Goal: Obtain resource: Download file/media

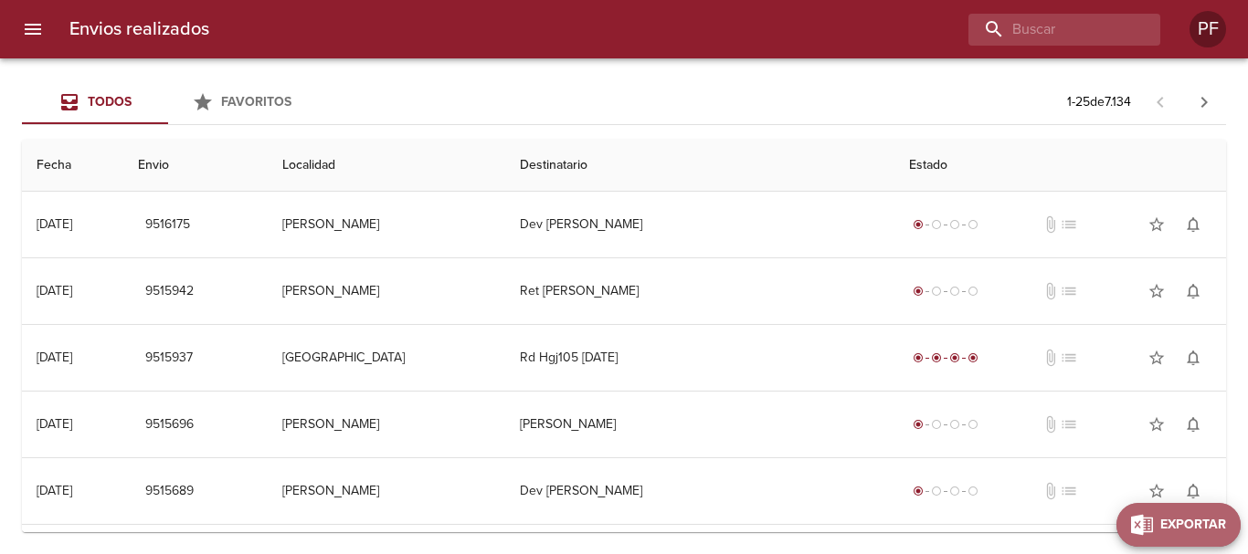
click at [1210, 524] on span "Exportar" at bounding box center [1193, 525] width 66 height 23
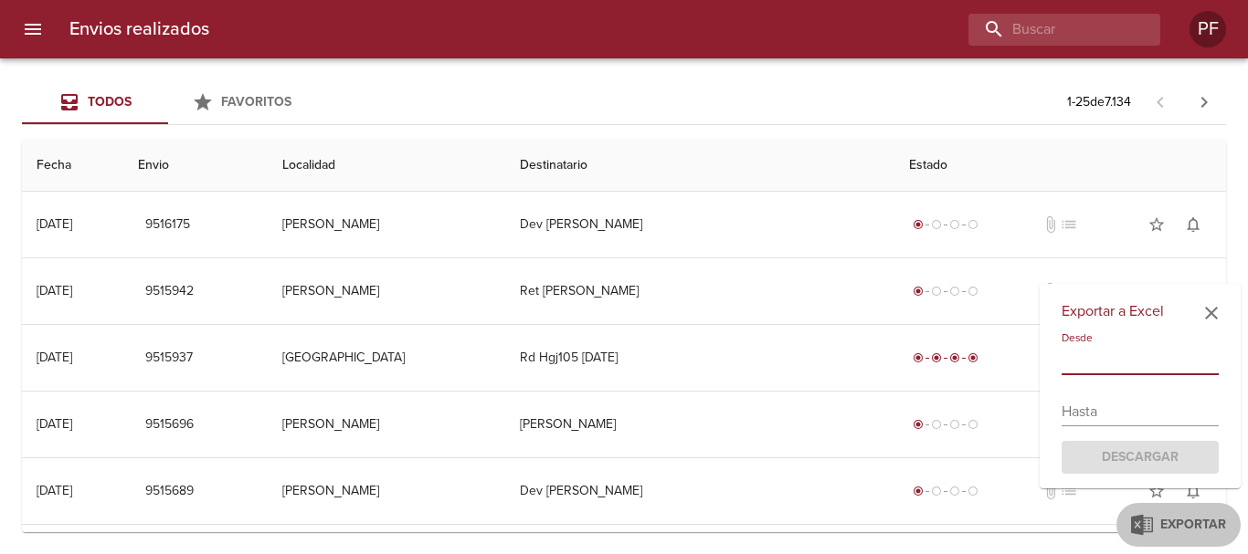
click at [1092, 356] on input "text" at bounding box center [1139, 360] width 157 height 29
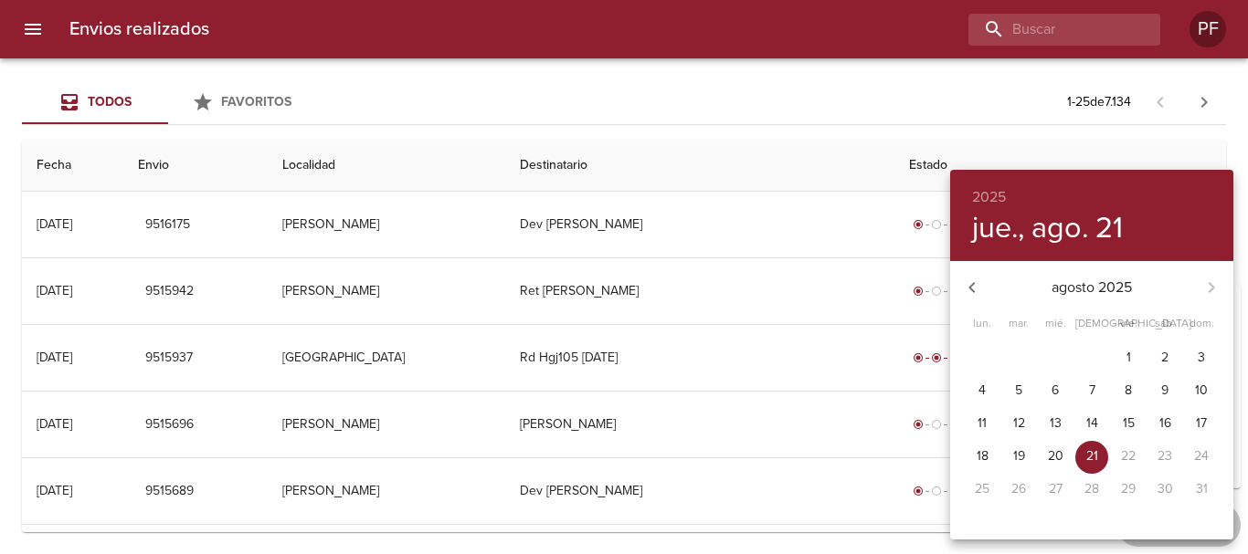
click at [993, 420] on span "11" at bounding box center [982, 424] width 33 height 18
type input "[DATE]"
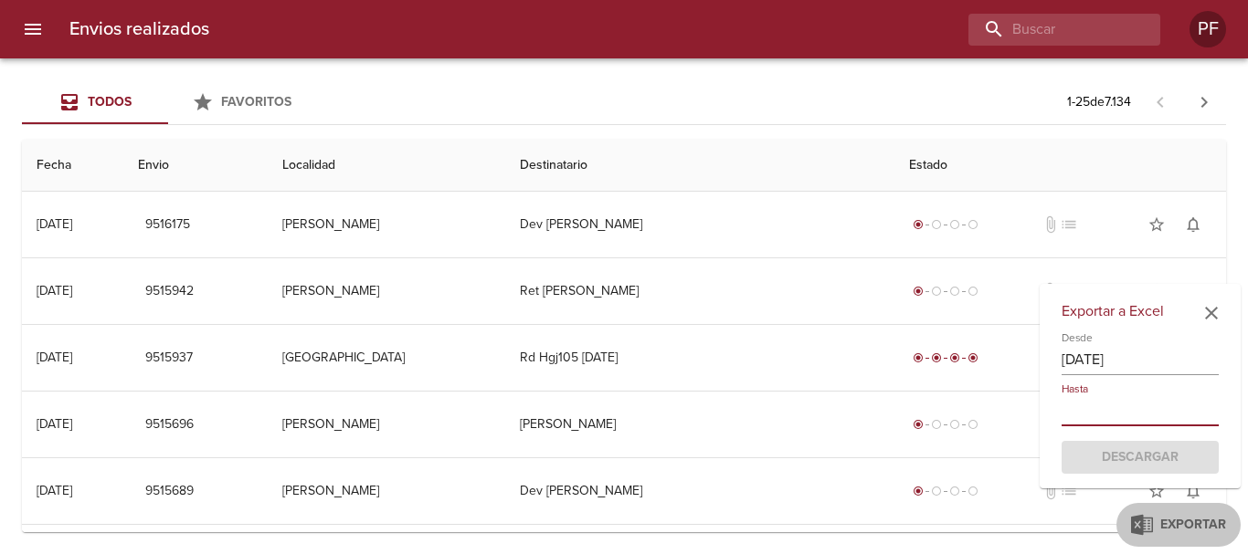
click at [1094, 412] on input "text" at bounding box center [1139, 411] width 157 height 29
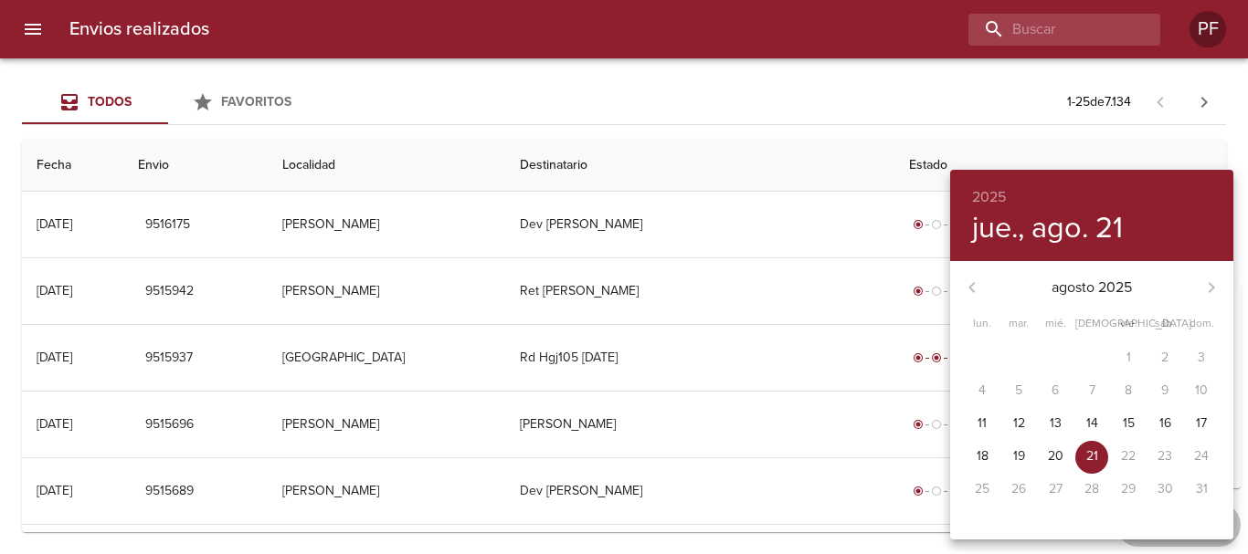
click at [1096, 450] on p "21" at bounding box center [1092, 457] width 12 height 18
type input "[DATE]"
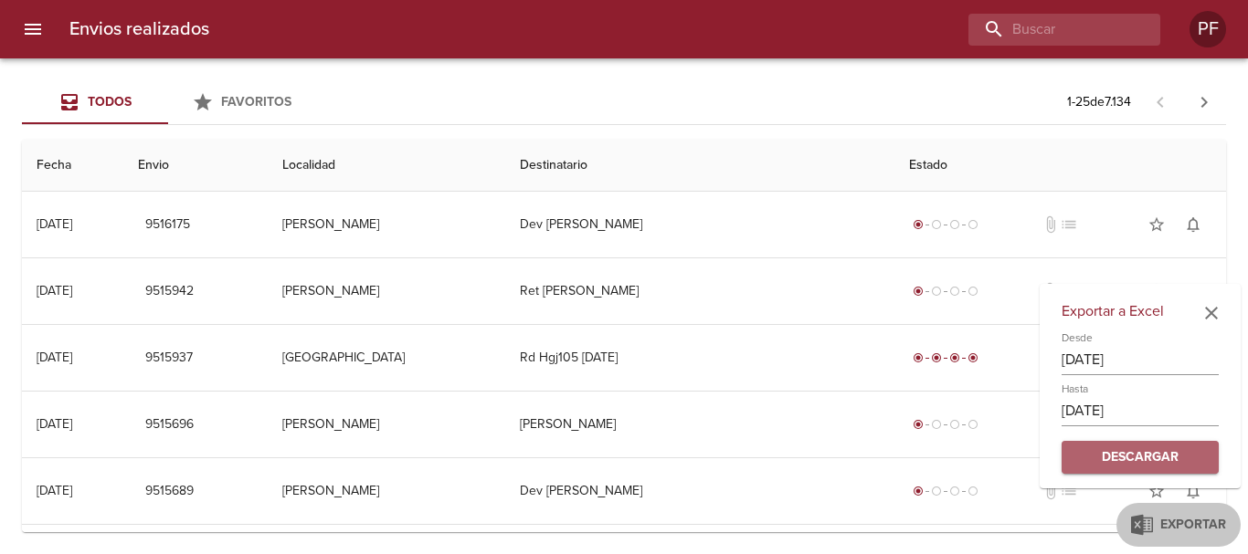
click at [1152, 456] on span "Descargar" at bounding box center [1140, 458] width 128 height 23
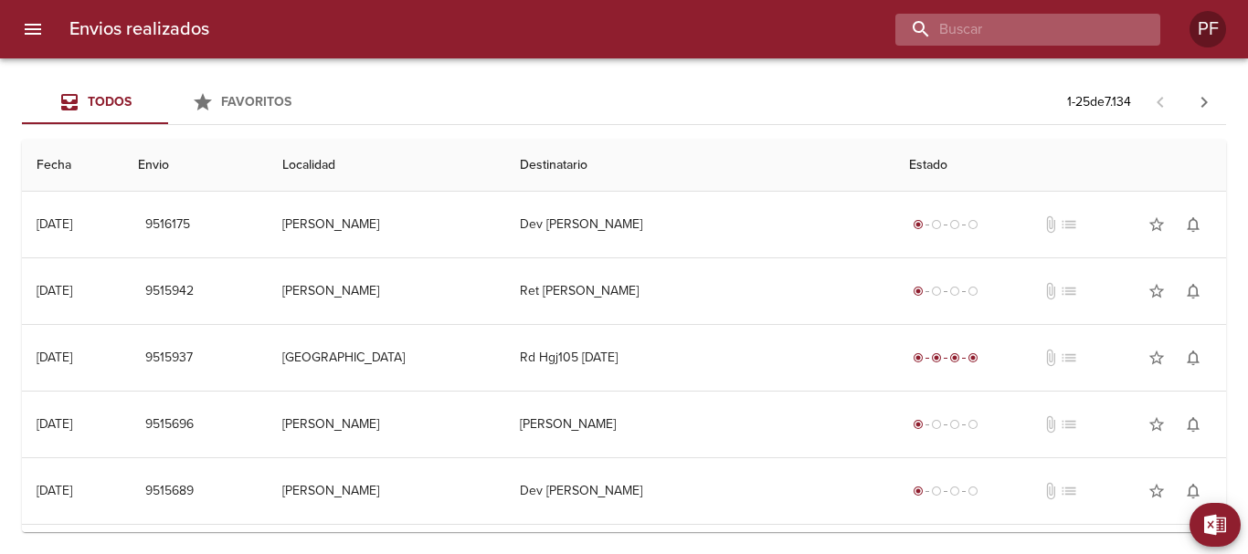
click at [1031, 18] on input "buscar" at bounding box center [1012, 30] width 234 height 32
paste input "9491621"
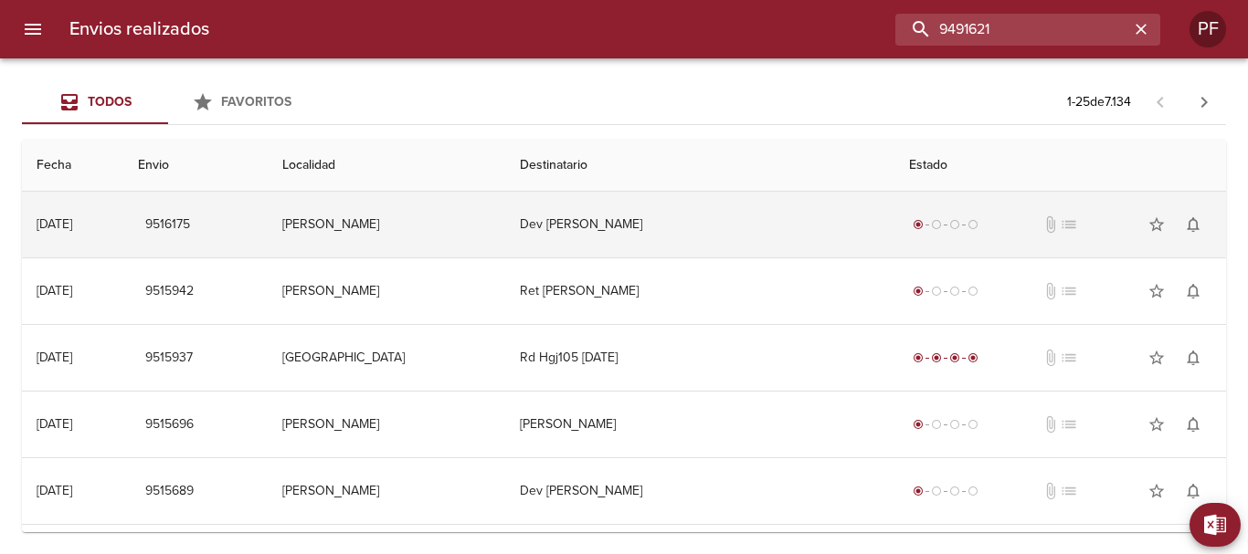
type input "9491621"
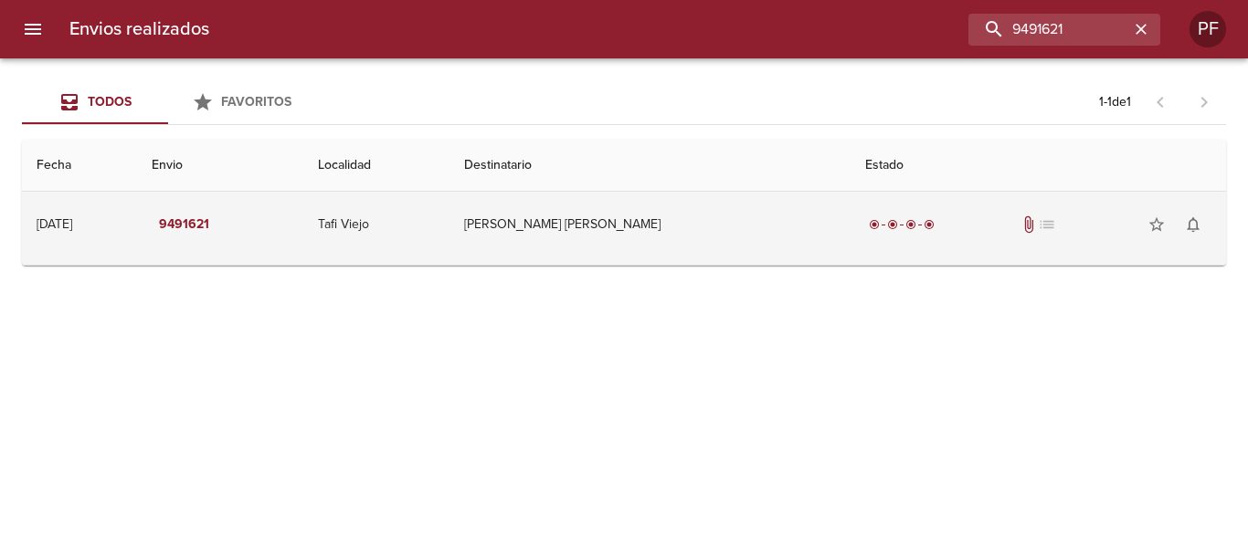
click at [657, 224] on td "[PERSON_NAME] [PERSON_NAME]" at bounding box center [649, 225] width 401 height 66
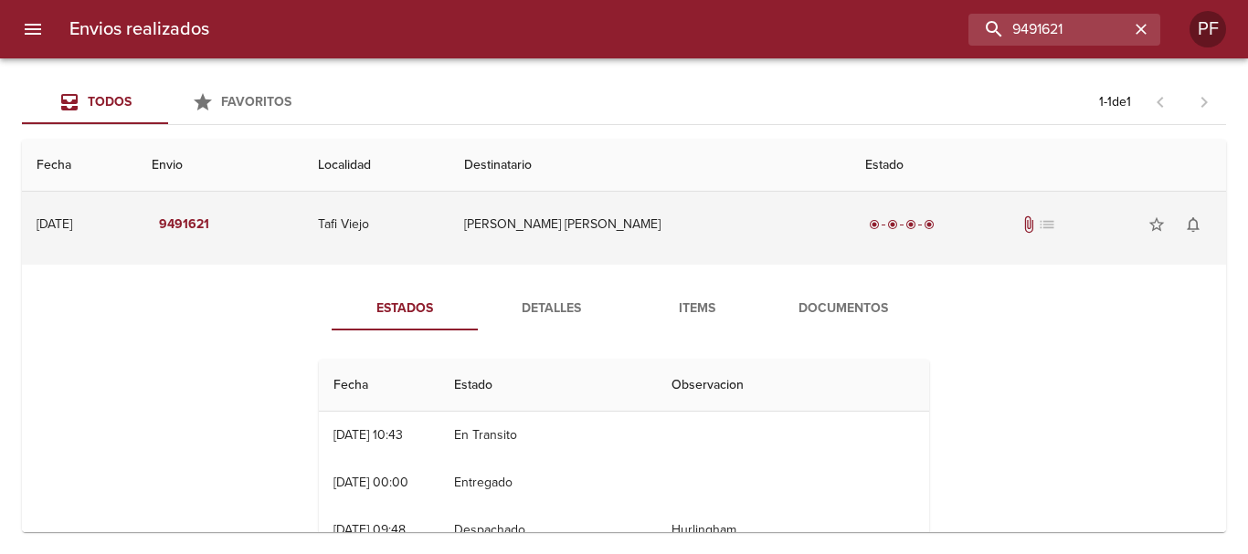
click at [1019, 227] on span "attach_file" at bounding box center [1028, 225] width 18 height 18
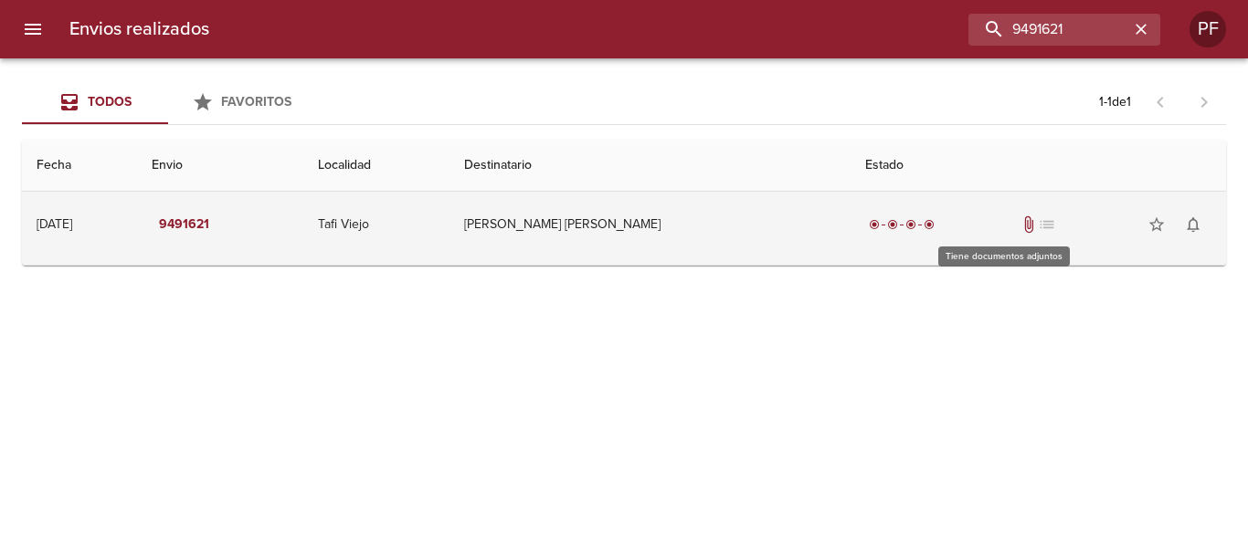
click at [1019, 228] on span "attach_file" at bounding box center [1028, 225] width 18 height 18
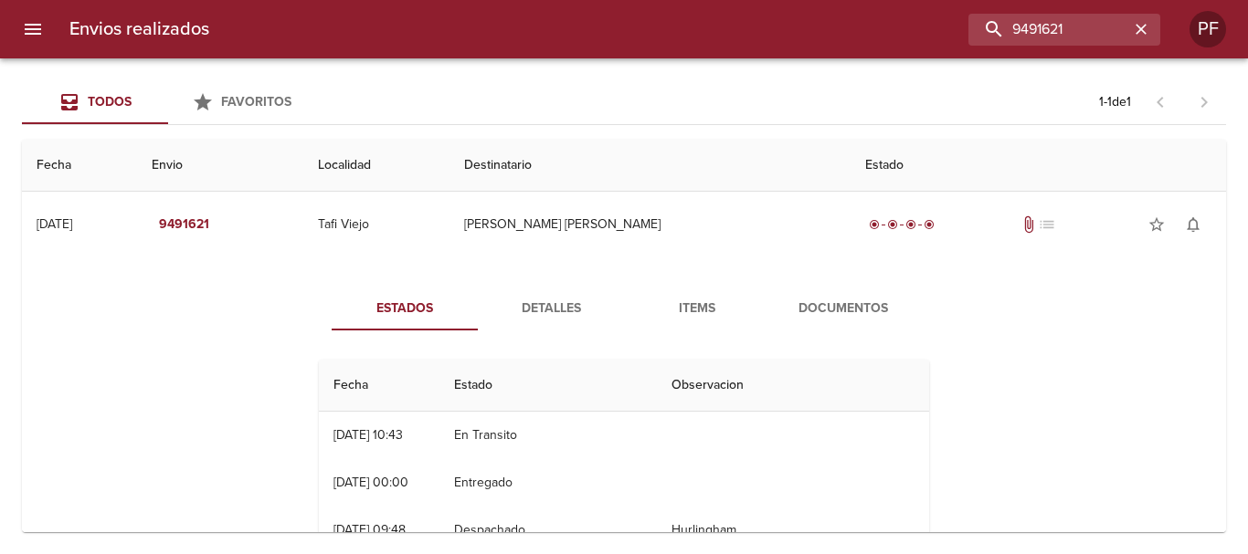
click at [836, 301] on span "Documentos" at bounding box center [843, 309] width 124 height 23
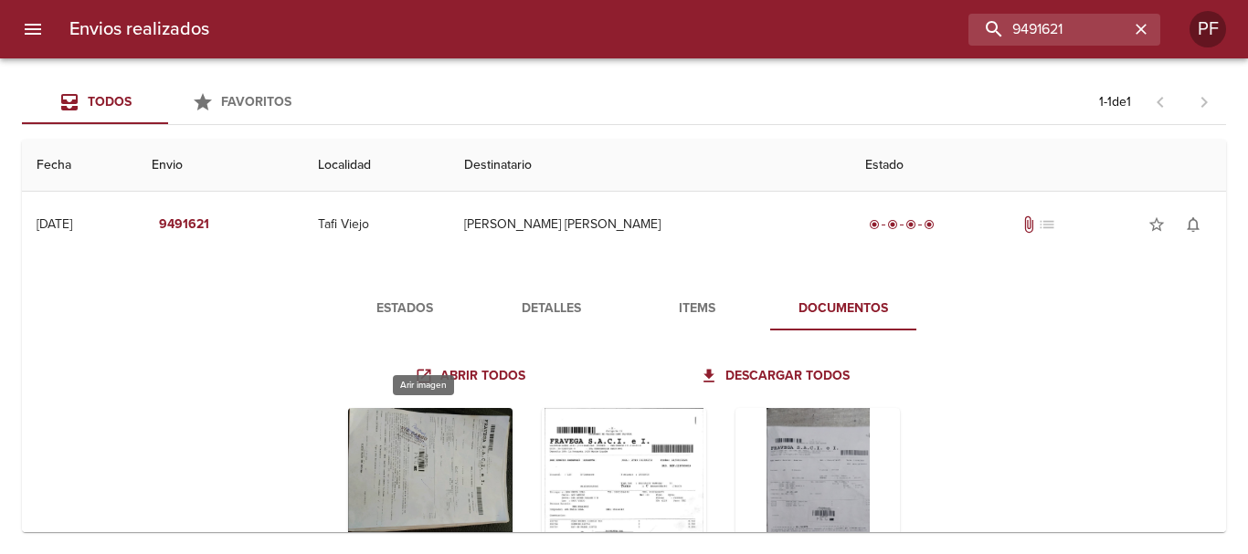
click at [415, 465] on div "Tabla de envíos del cliente" at bounding box center [430, 522] width 164 height 228
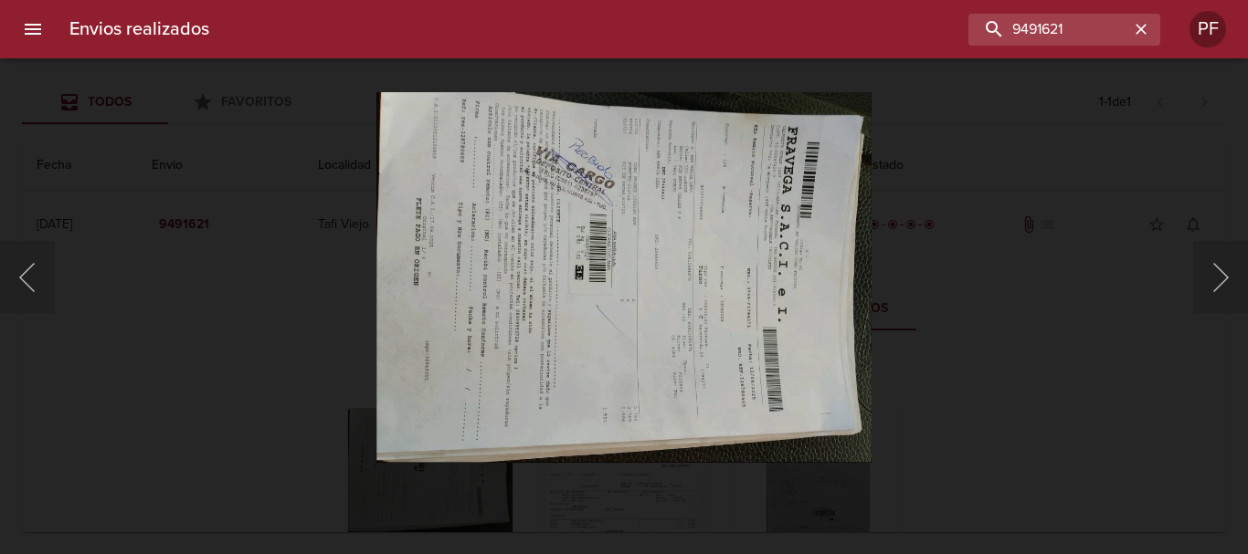
click at [1019, 360] on div "Lightbox" at bounding box center [624, 277] width 1248 height 554
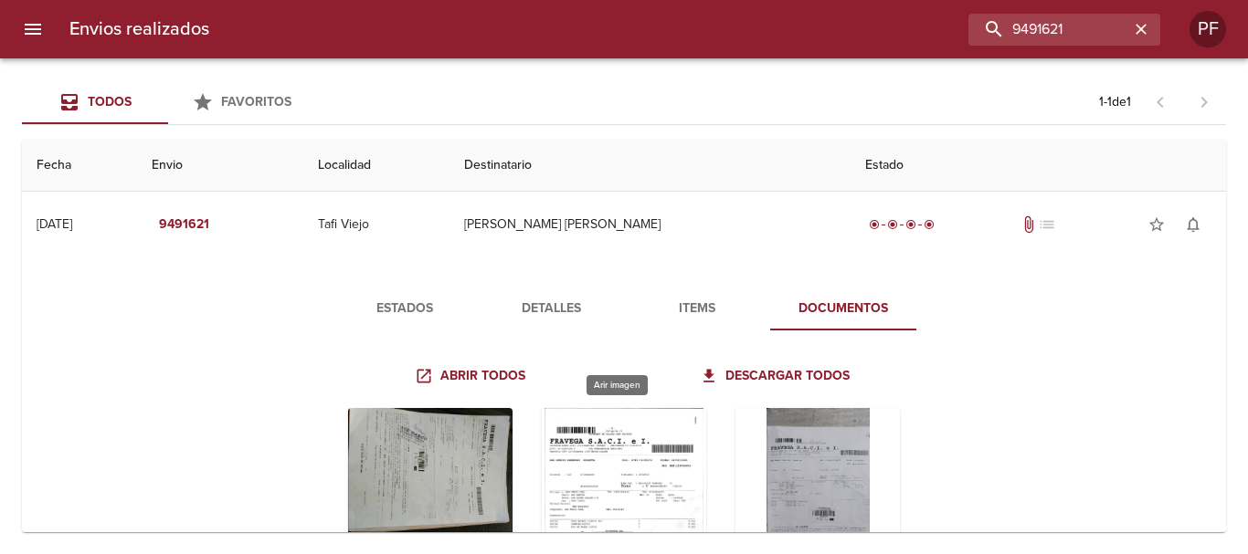
click at [566, 479] on div "Tabla de envíos del cliente" at bounding box center [624, 522] width 164 height 228
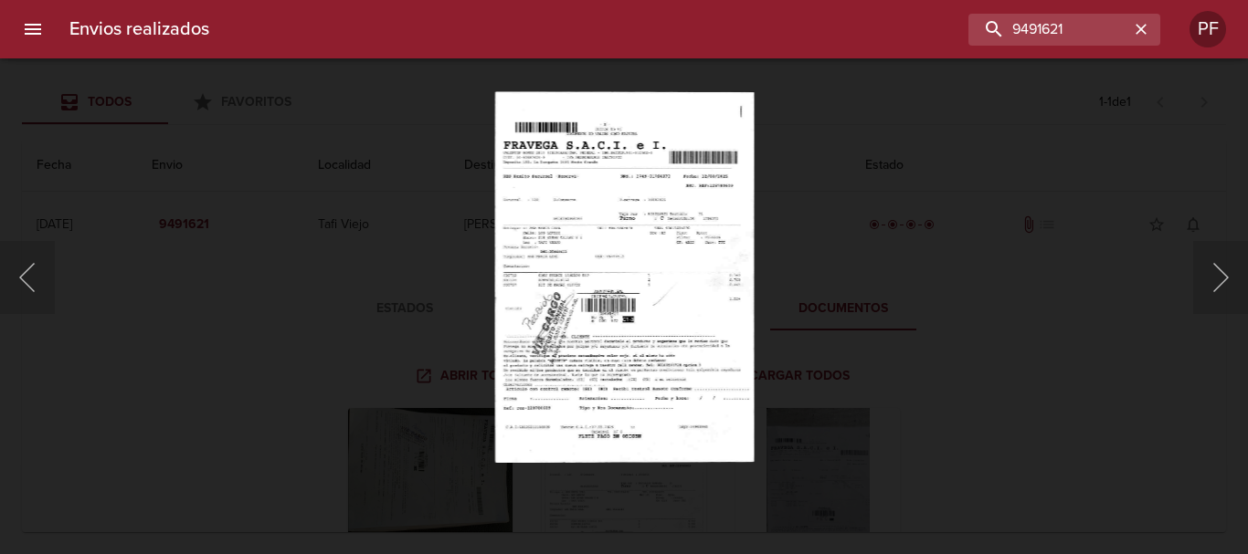
click at [661, 354] on img "Lightbox" at bounding box center [623, 277] width 259 height 372
click at [1227, 268] on button "Siguiente" at bounding box center [1220, 277] width 55 height 73
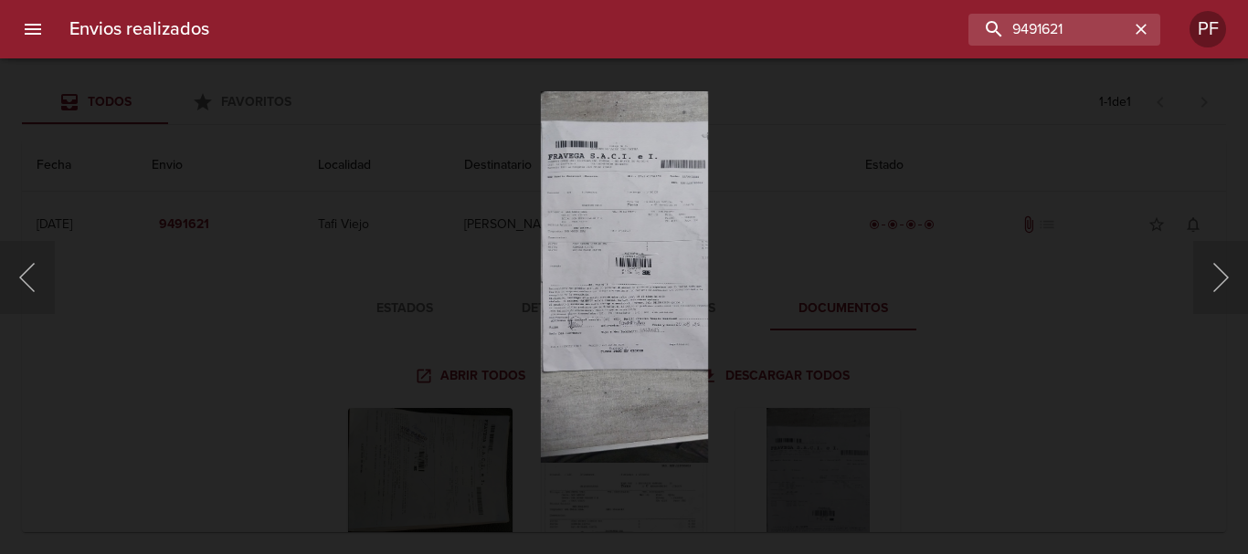
click at [658, 325] on img "Lightbox" at bounding box center [623, 277] width 167 height 372
